Goal: Information Seeking & Learning: Learn about a topic

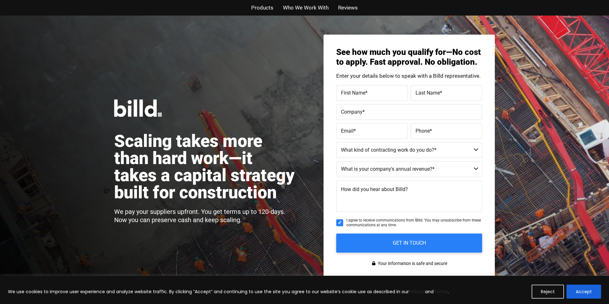
scroll to position [488, 0]
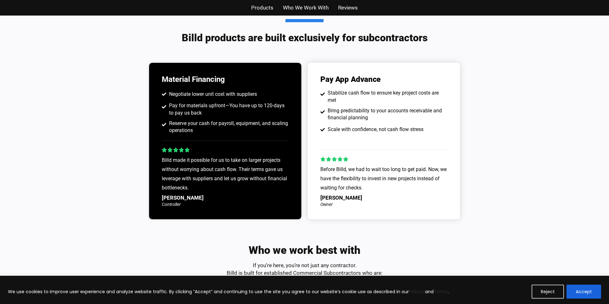
click at [367, 85] on div "Pay App Advance Stabilize cash flow to ensure key project costs are met Bring p…" at bounding box center [384, 141] width 152 height 156
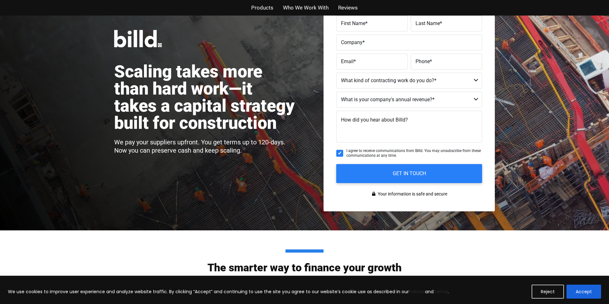
scroll to position [0, 0]
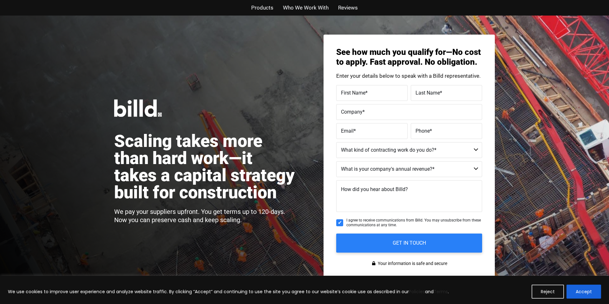
click at [310, 5] on span "Who We Work With" at bounding box center [306, 7] width 46 height 9
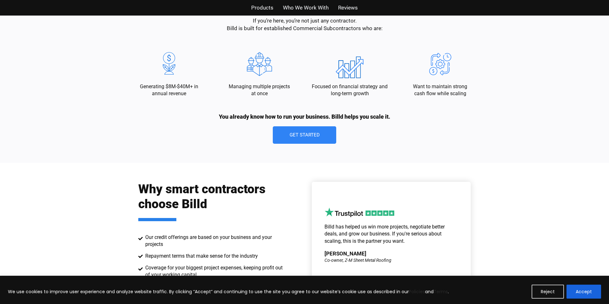
click at [336, 5] on ul "Products Who We Work With Reviews" at bounding box center [304, 7] width 371 height 9
click at [341, 6] on span "Reviews" at bounding box center [348, 7] width 20 height 9
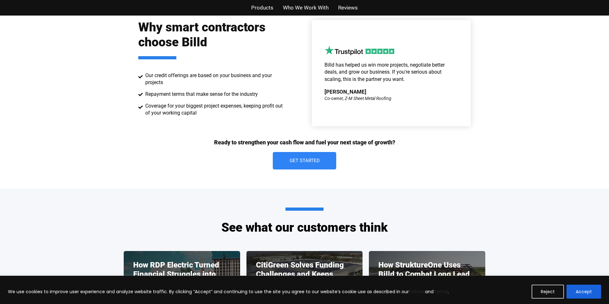
scroll to position [895, 0]
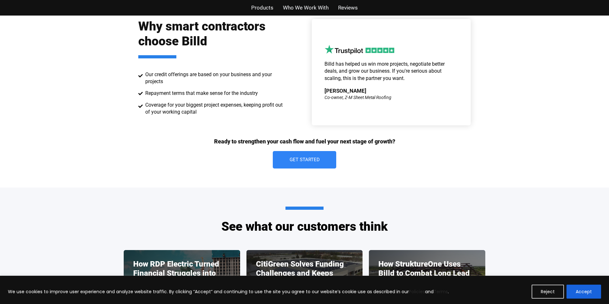
click at [266, 6] on span "Products" at bounding box center [262, 7] width 22 height 9
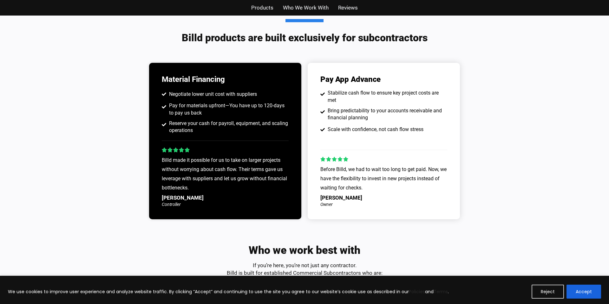
click at [294, 6] on span "Who We Work With" at bounding box center [306, 7] width 46 height 9
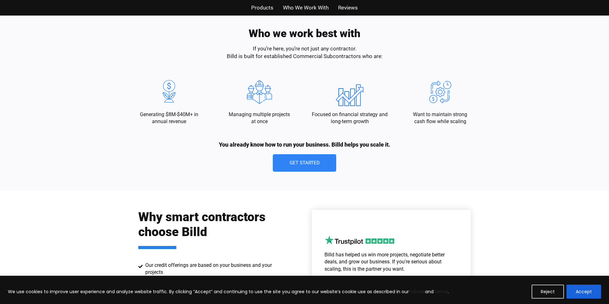
click at [268, 6] on span "Products" at bounding box center [262, 7] width 22 height 9
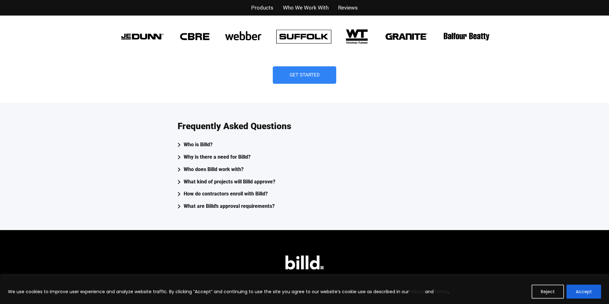
scroll to position [1612, 0]
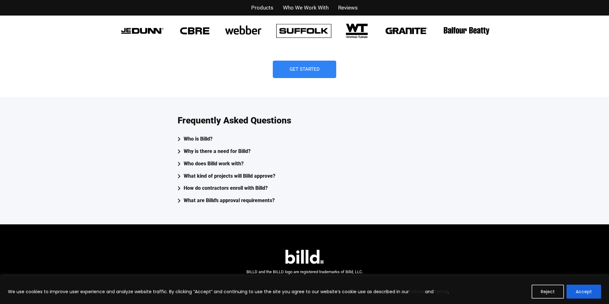
click at [196, 135] on div "Who is Billd?" at bounding box center [198, 139] width 29 height 9
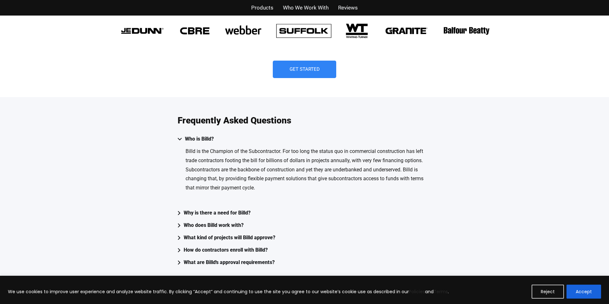
click at [196, 135] on div "Who is Billd?" at bounding box center [199, 139] width 29 height 9
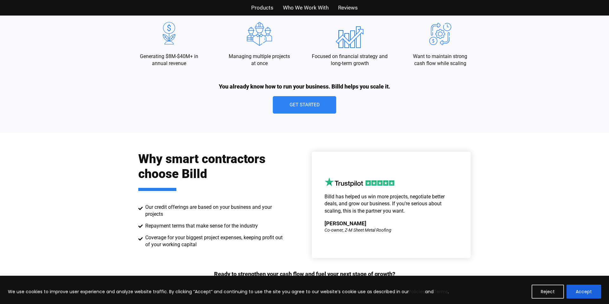
scroll to position [750, 0]
